Goal: Information Seeking & Learning: Learn about a topic

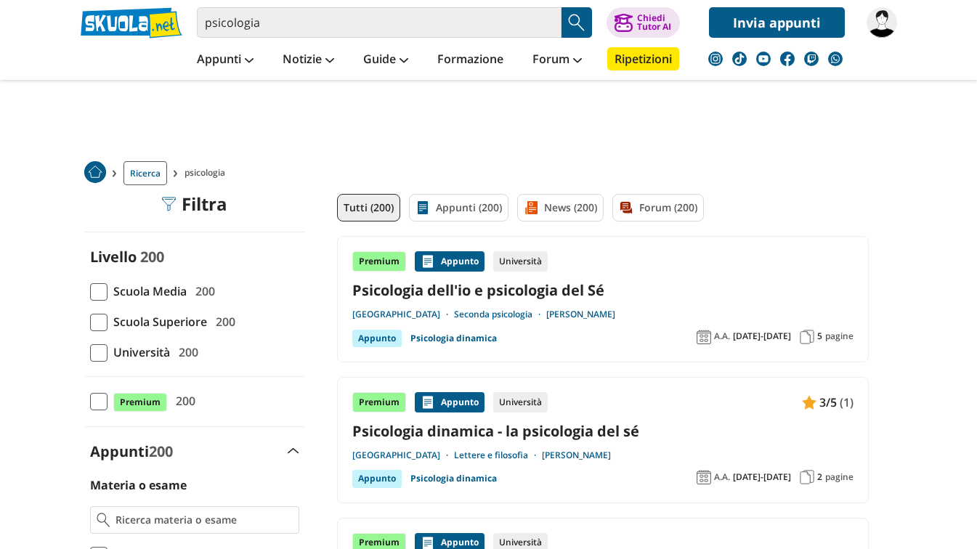
click at [211, 22] on input "psicologia" at bounding box center [379, 22] width 364 height 30
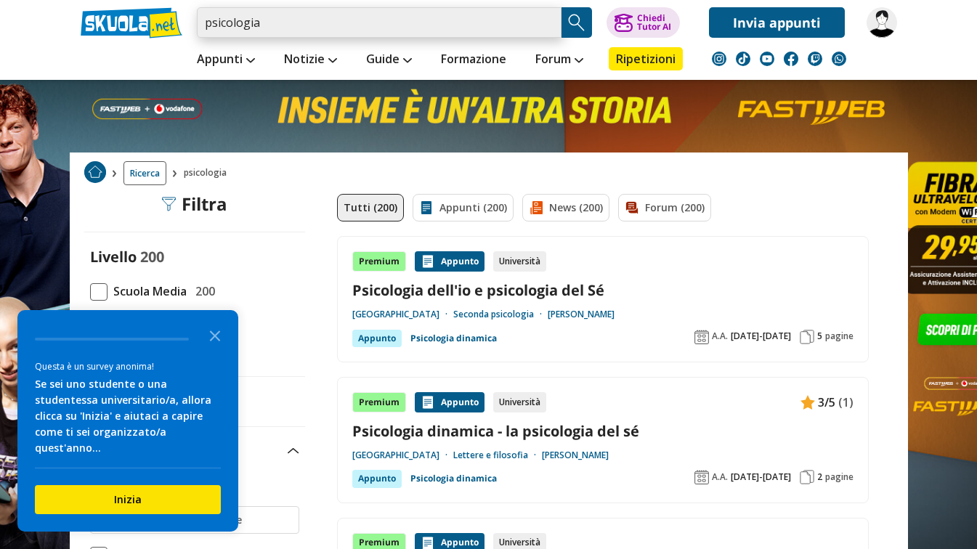
click at [202, 24] on input "psicologia" at bounding box center [379, 22] width 364 height 30
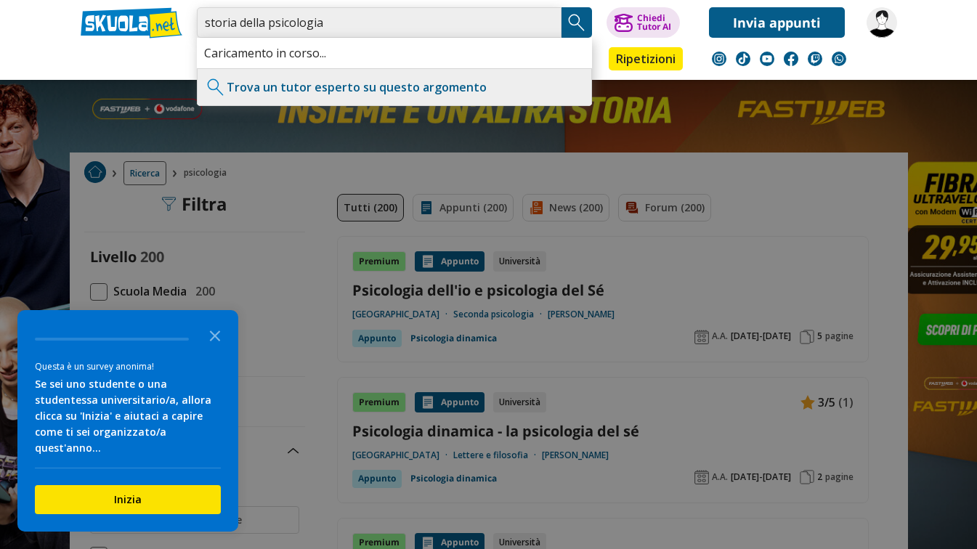
type input "storia della psicologia"
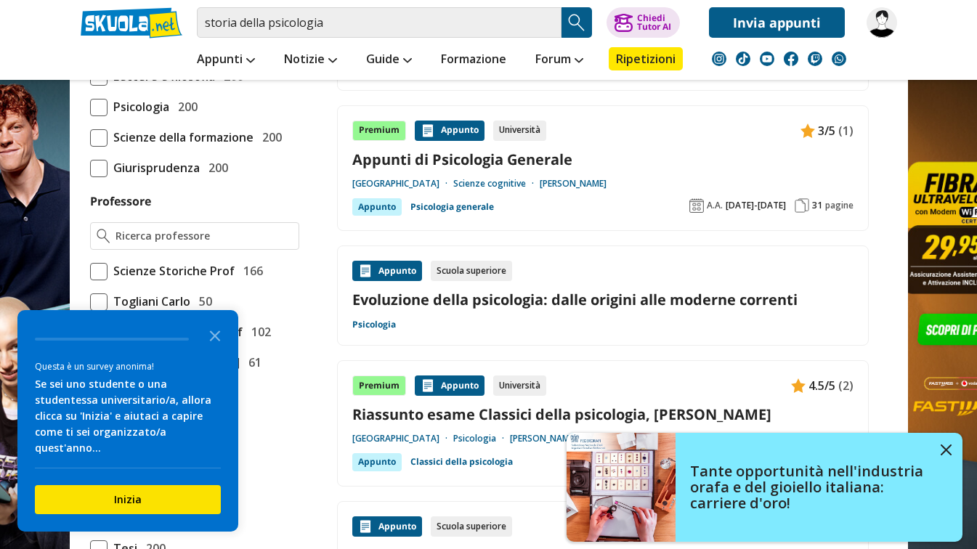
scroll to position [963, 0]
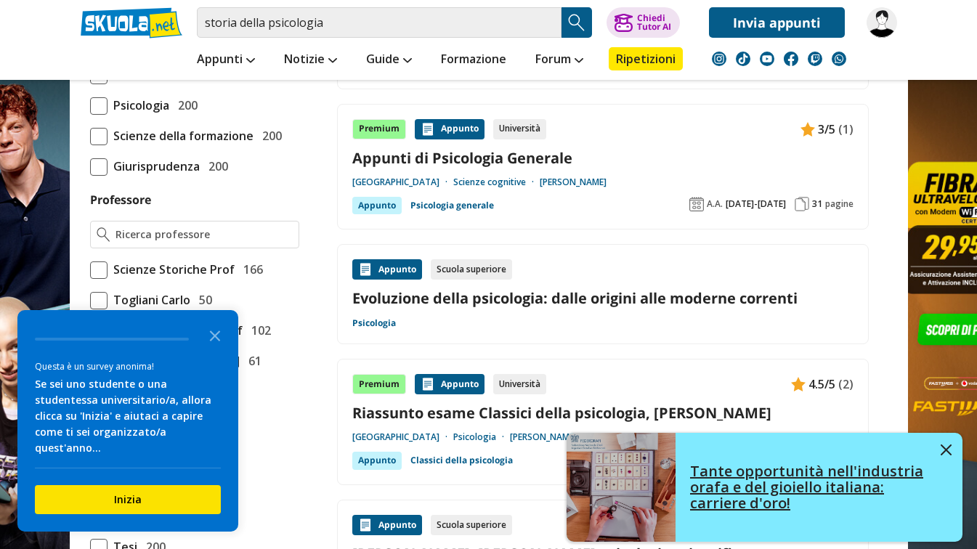
click at [946, 445] on img at bounding box center [945, 449] width 11 height 11
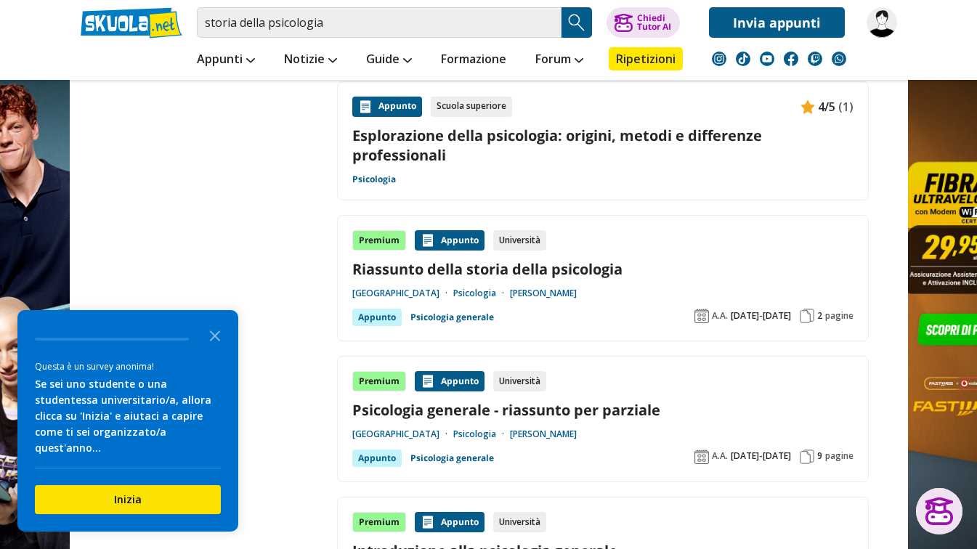
scroll to position [1914, 0]
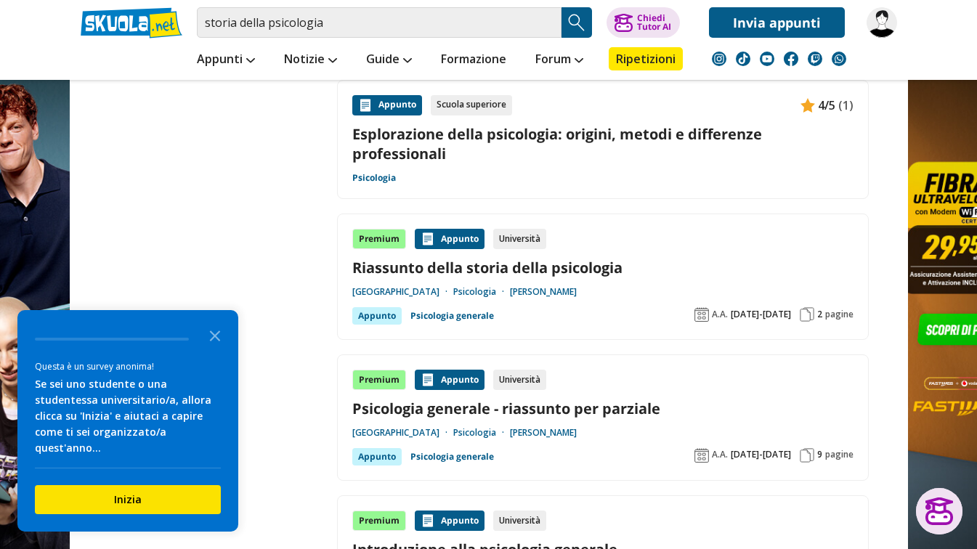
click at [562, 268] on link "Riassunto della storia della psicologia" at bounding box center [602, 268] width 501 height 20
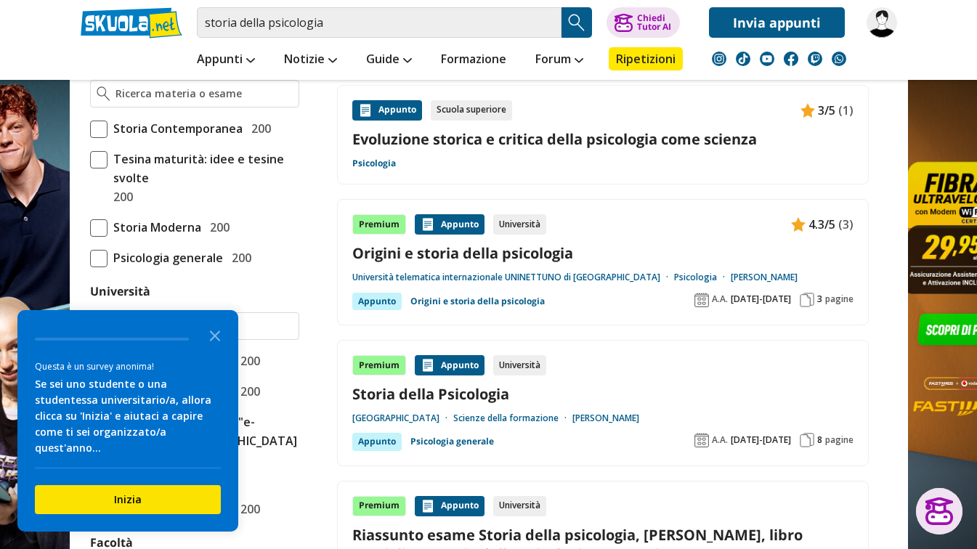
scroll to position [425, 0]
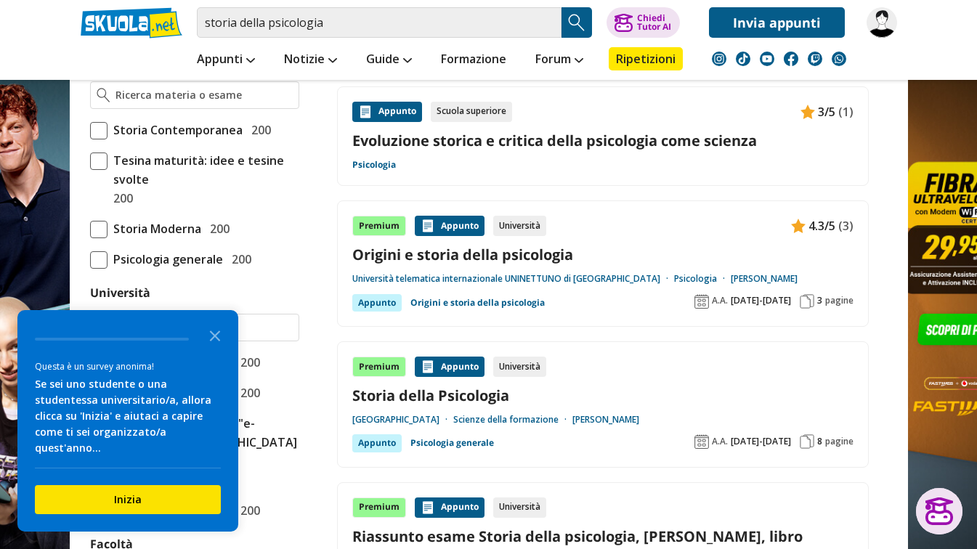
click at [469, 257] on link "Origini e storia della psicologia" at bounding box center [602, 255] width 501 height 20
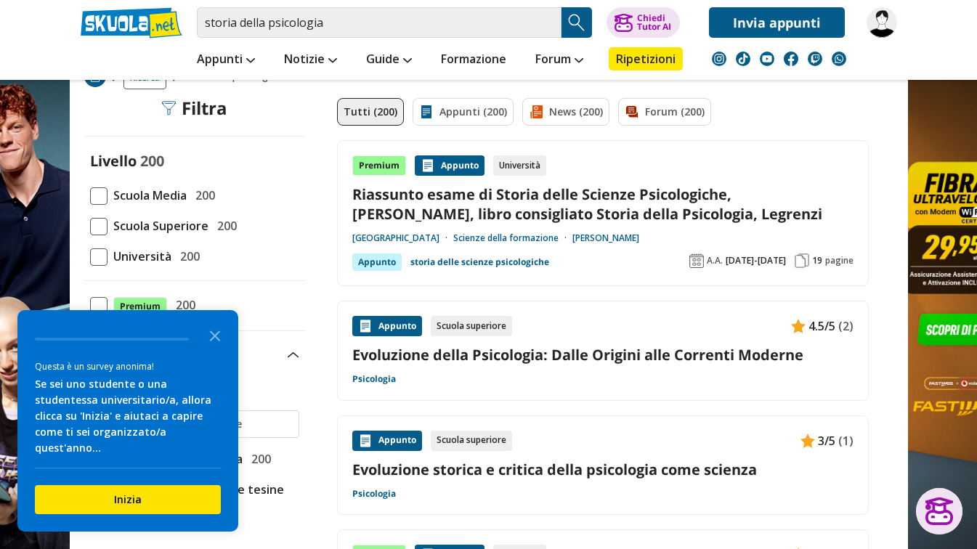
scroll to position [95, 0]
click at [759, 364] on link "Evoluzione della Psicologia: Dalle Origini alle Correnti Moderne" at bounding box center [602, 356] width 501 height 20
